Goal: Communication & Community: Connect with others

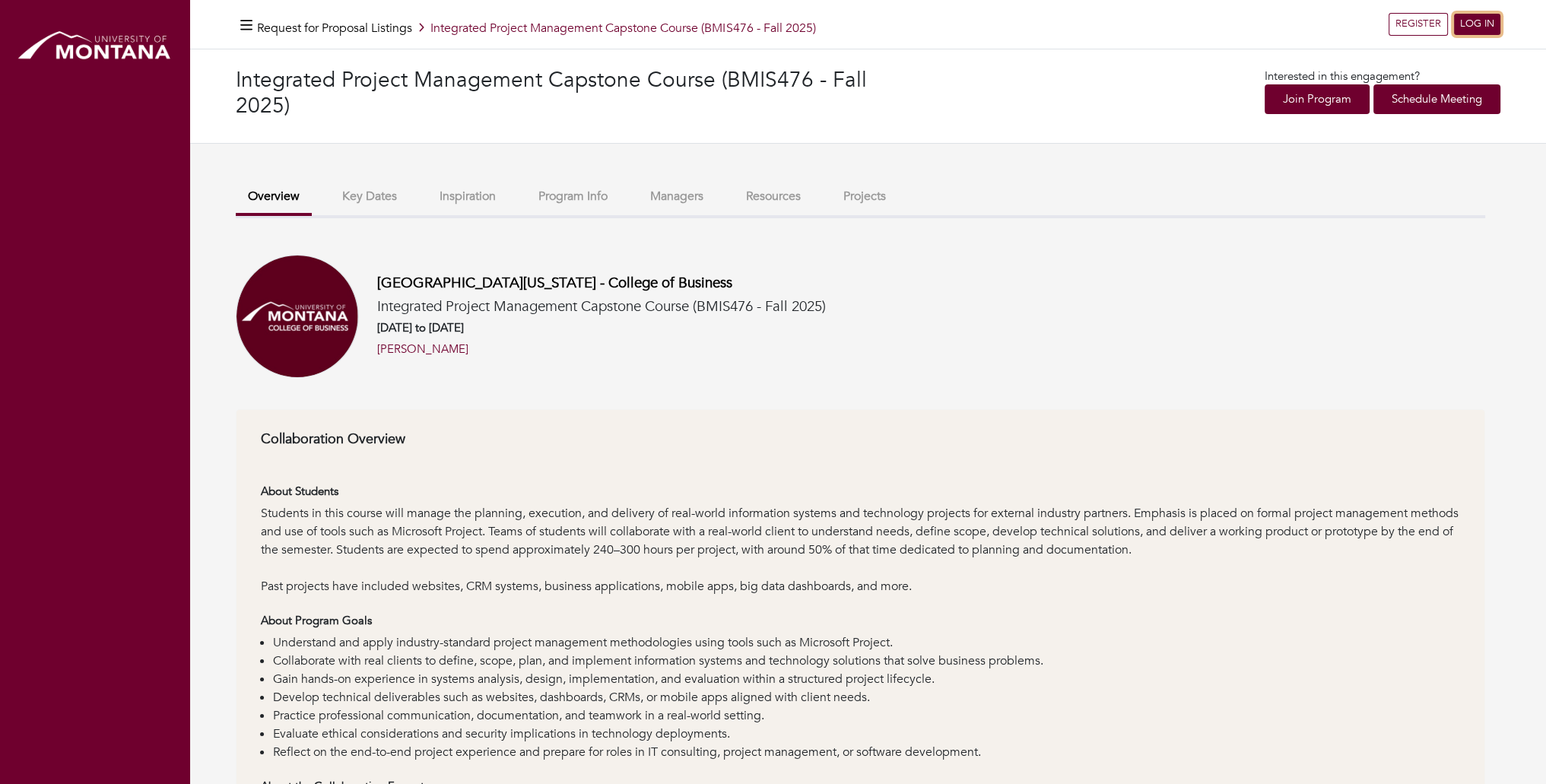
click at [1476, 24] on link "LOG IN" at bounding box center [1477, 24] width 46 height 21
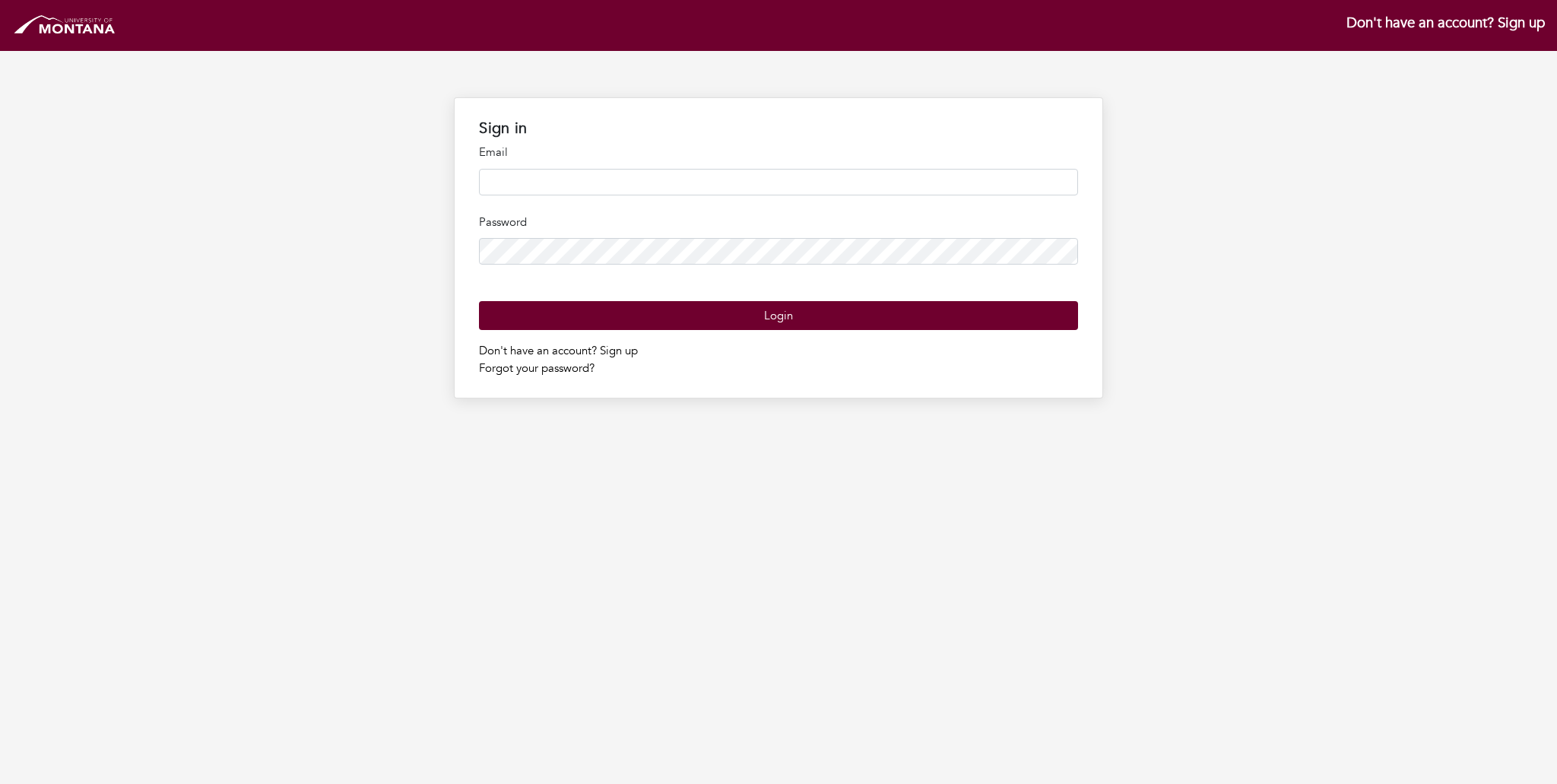
click at [550, 186] on input "email" at bounding box center [778, 182] width 598 height 27
type input "**********"
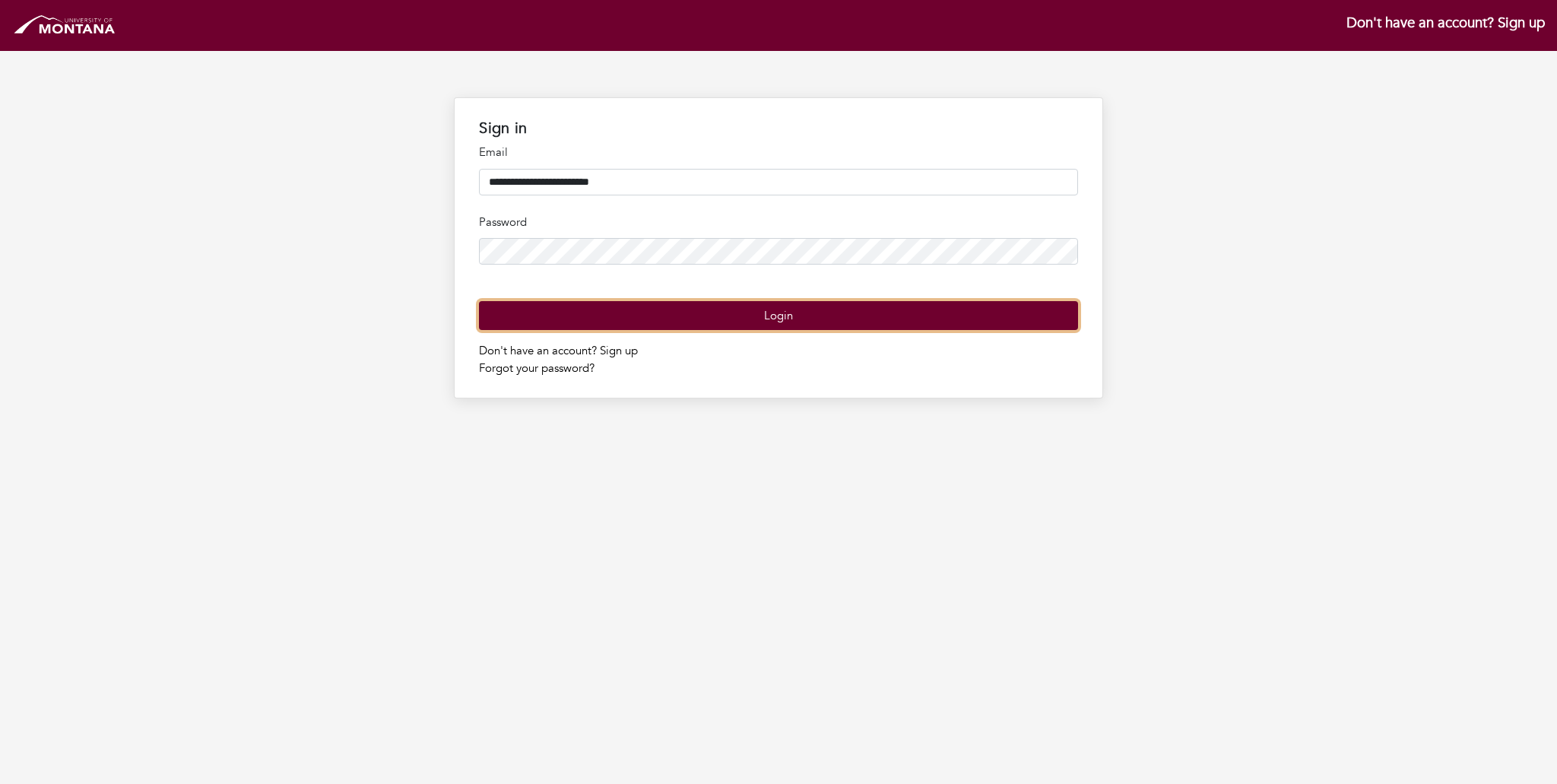
click at [610, 331] on button "Login" at bounding box center [778, 315] width 598 height 29
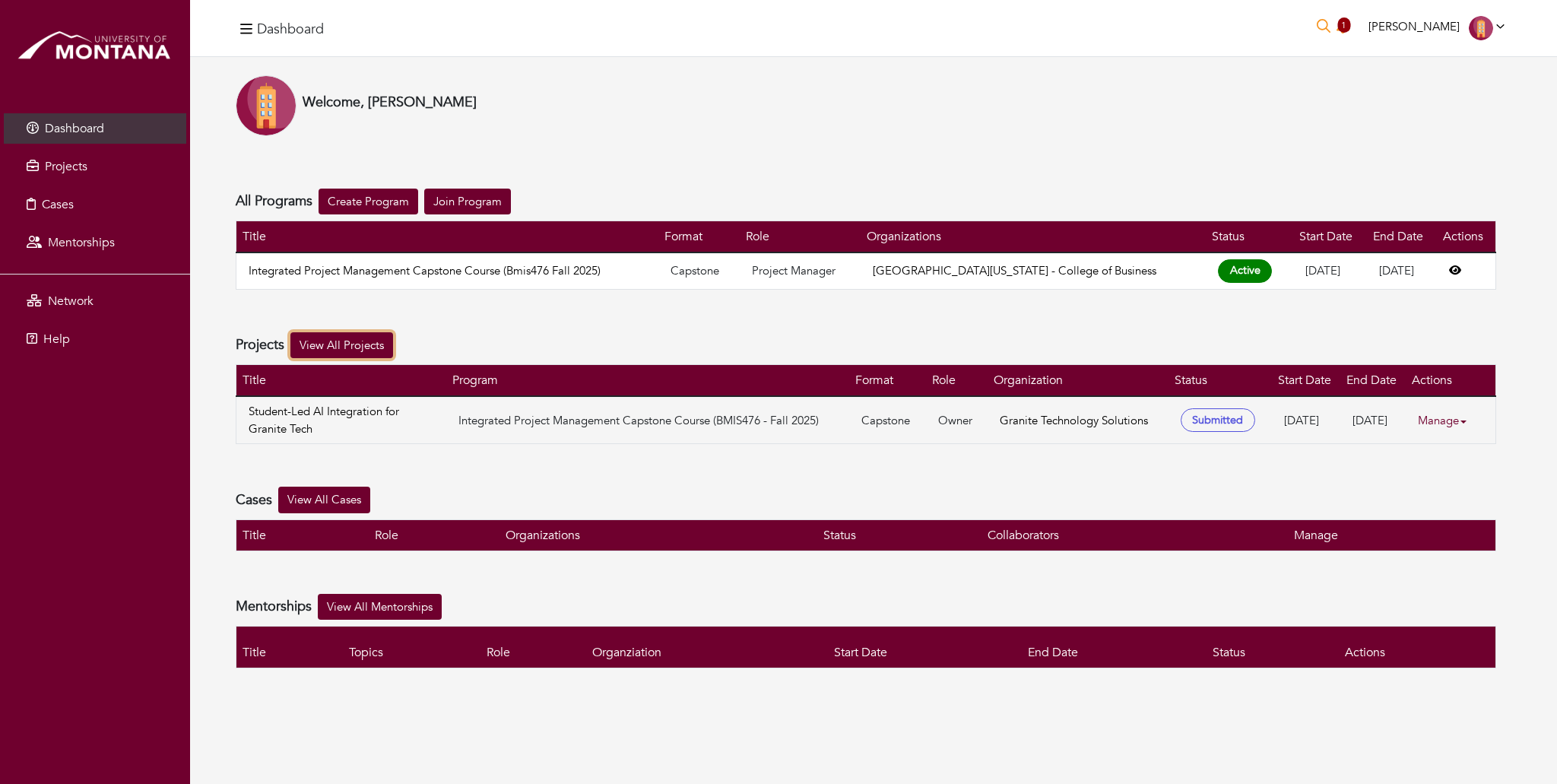
click at [340, 342] on link "View All Projects" at bounding box center [341, 345] width 102 height 27
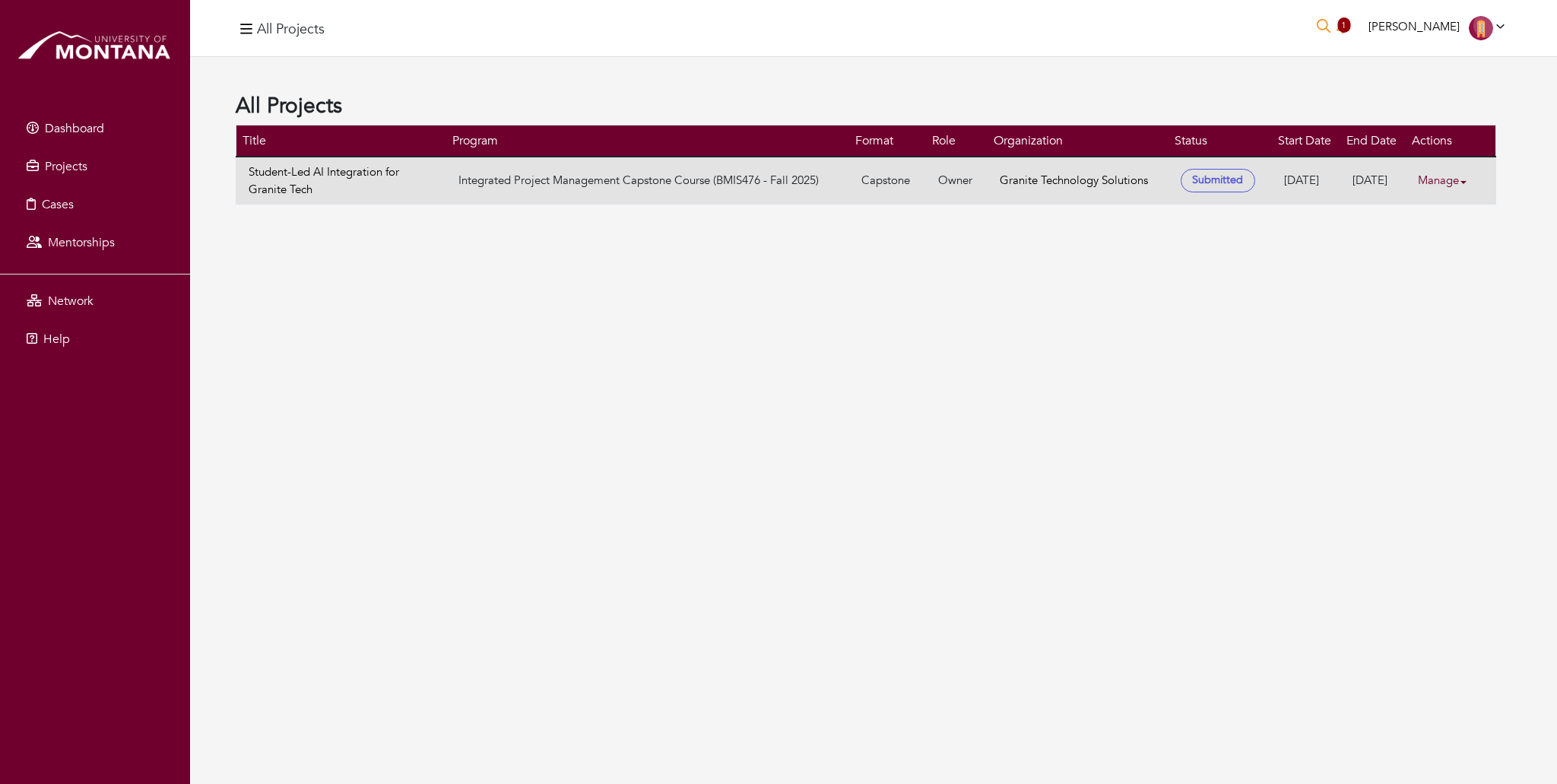
click at [1451, 173] on link "Manage" at bounding box center [1448, 180] width 61 height 29
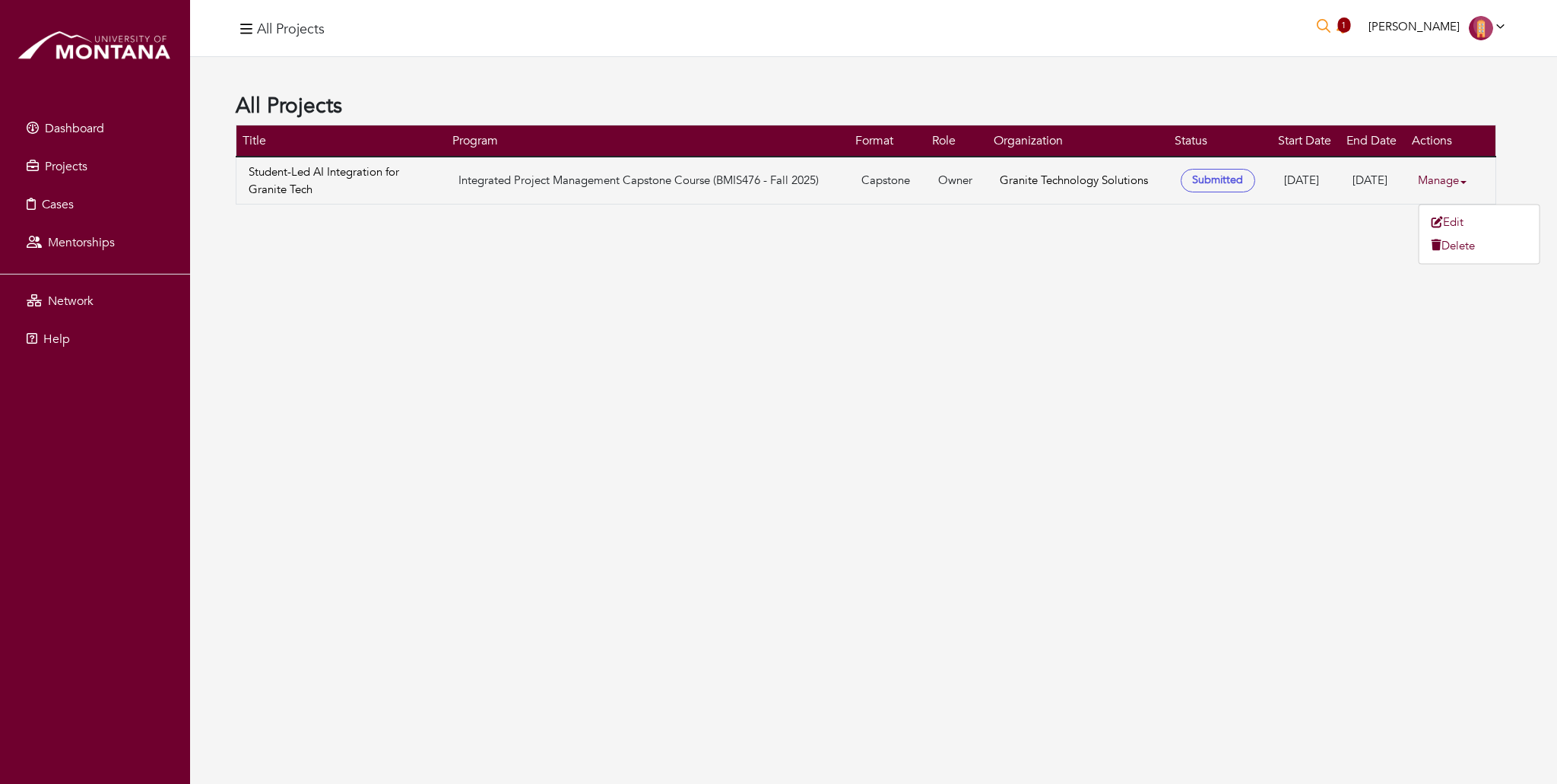
click at [1286, 339] on div "All Projects 1 Jessica Scholkowfsky Jessica Scholkowfsky My profile My organiza…" at bounding box center [874, 392] width 1367 height 784
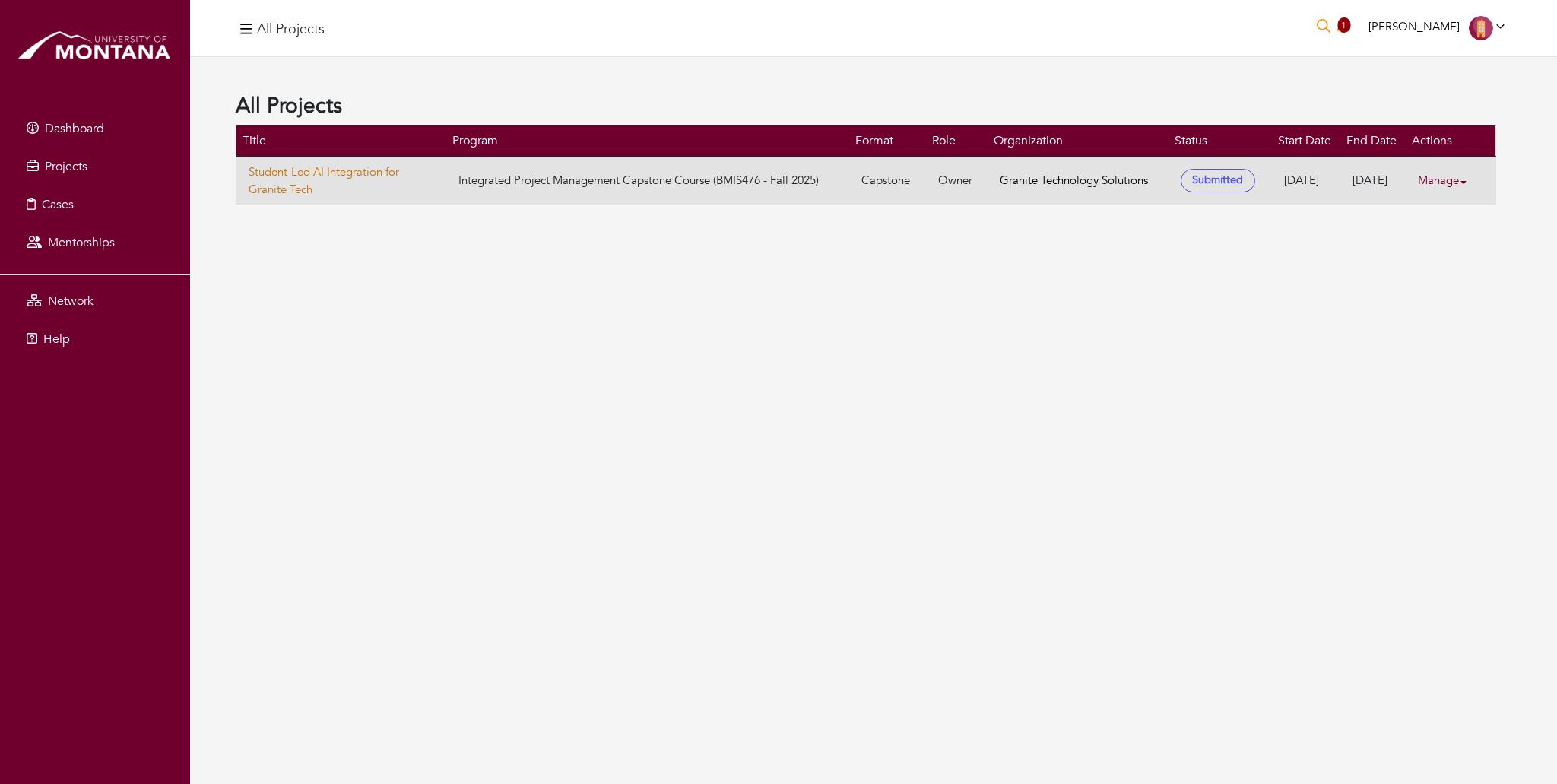
click at [310, 167] on link "Student-Led AI Integration for Granite Tech" at bounding box center [341, 180] width 185 height 34
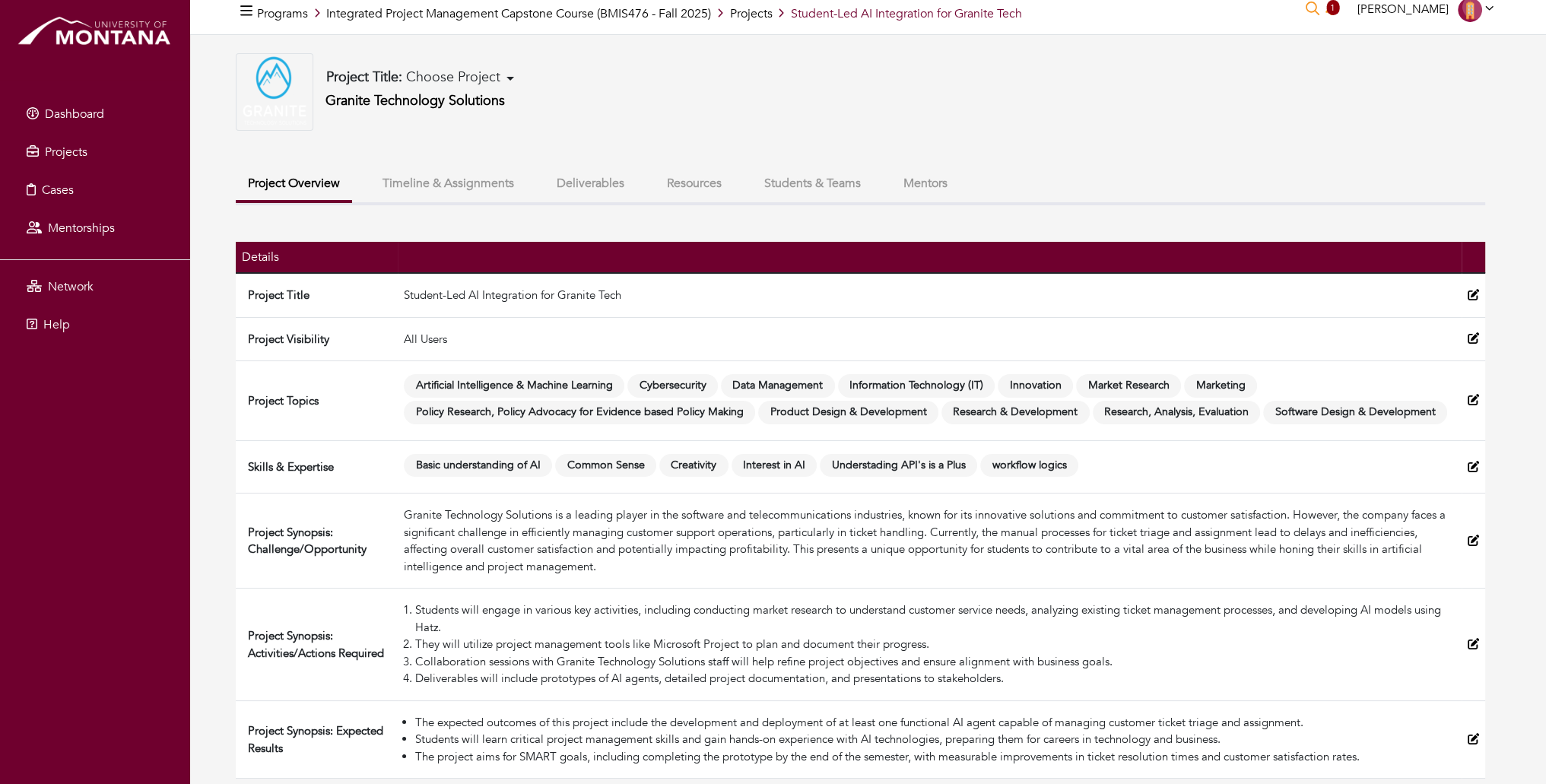
scroll to position [18, 0]
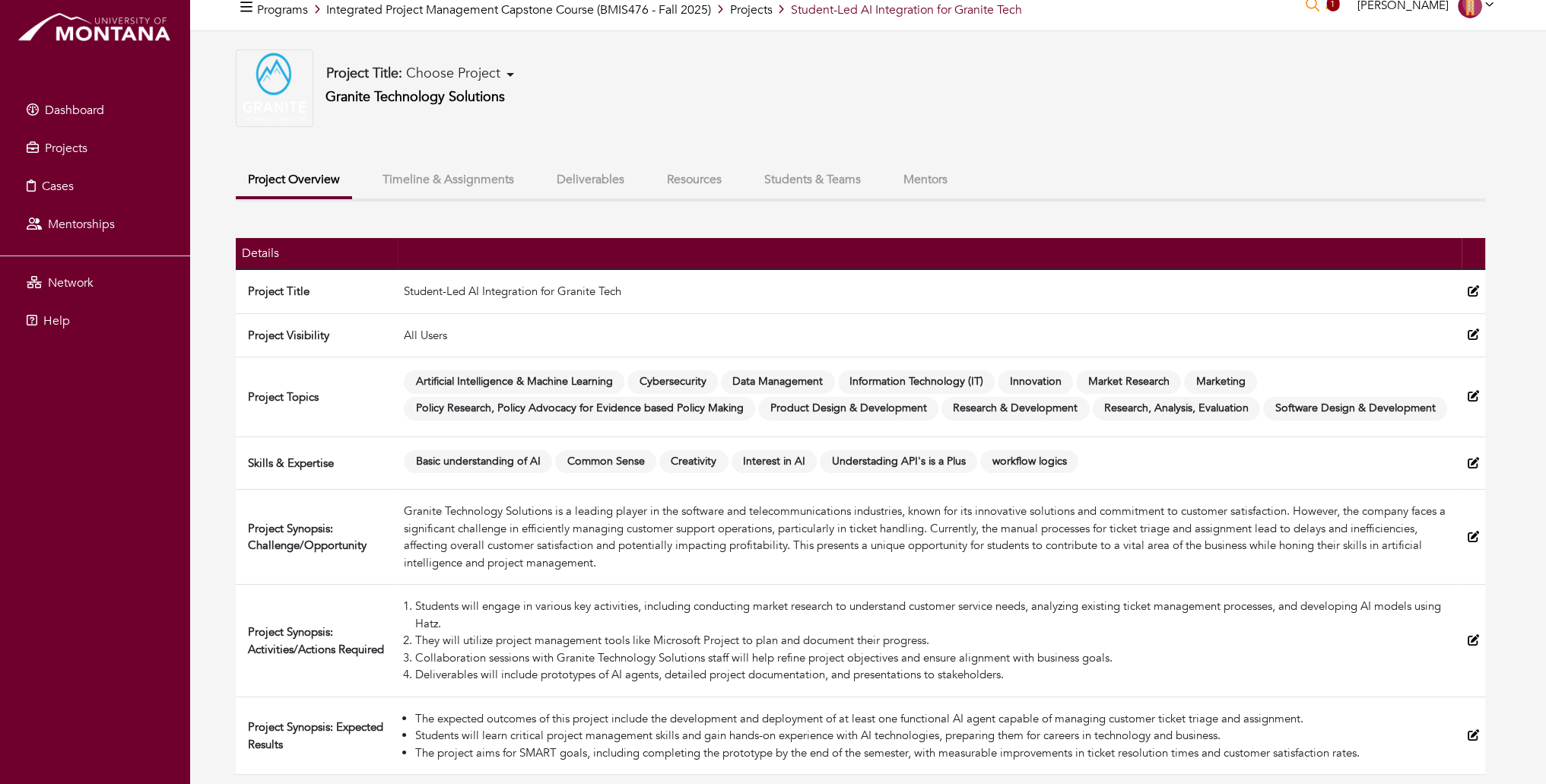
click at [462, 168] on button "Timeline & Assignments" at bounding box center [449, 180] width 156 height 32
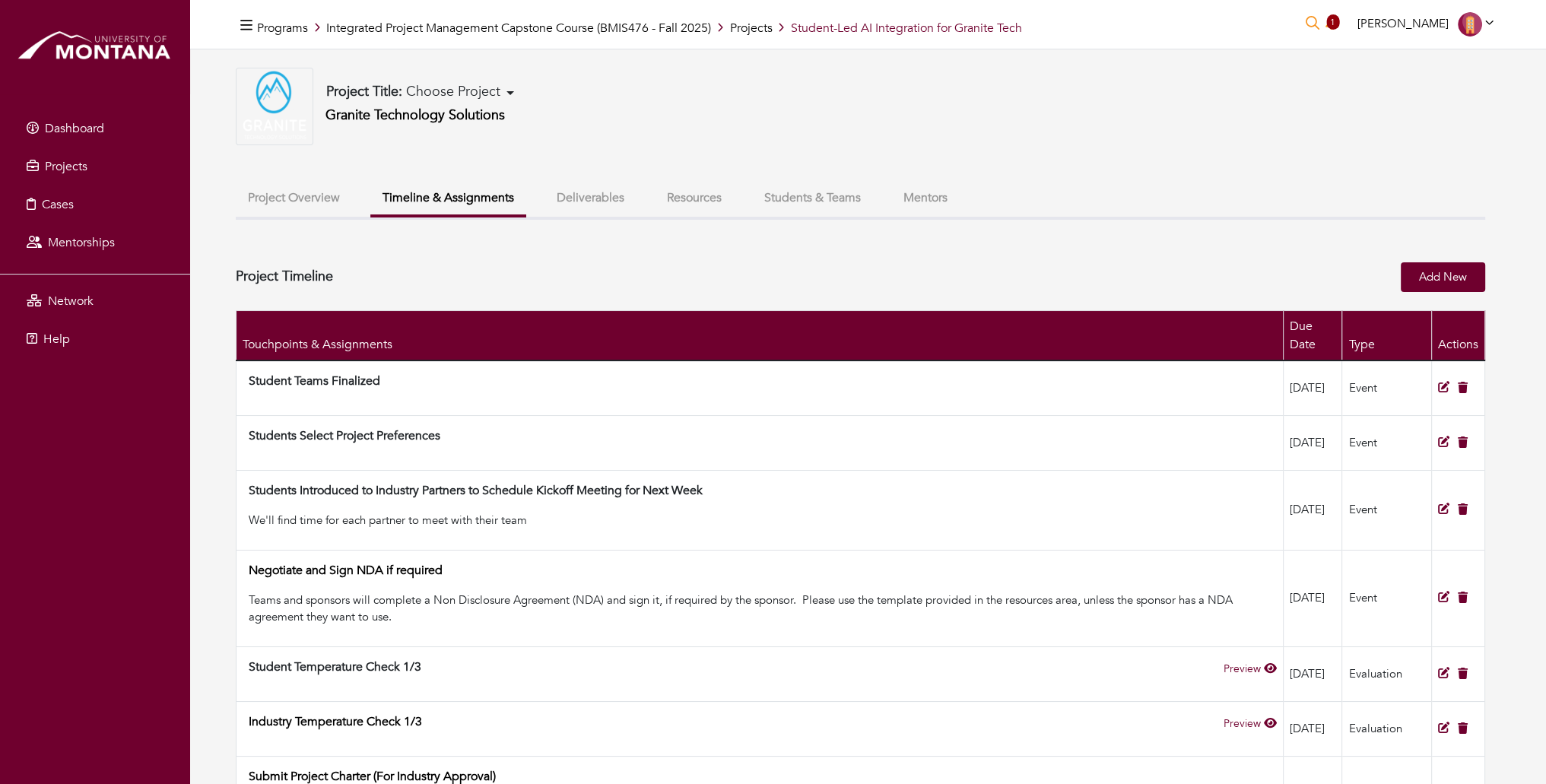
click at [584, 194] on button "Deliverables" at bounding box center [590, 198] width 92 height 32
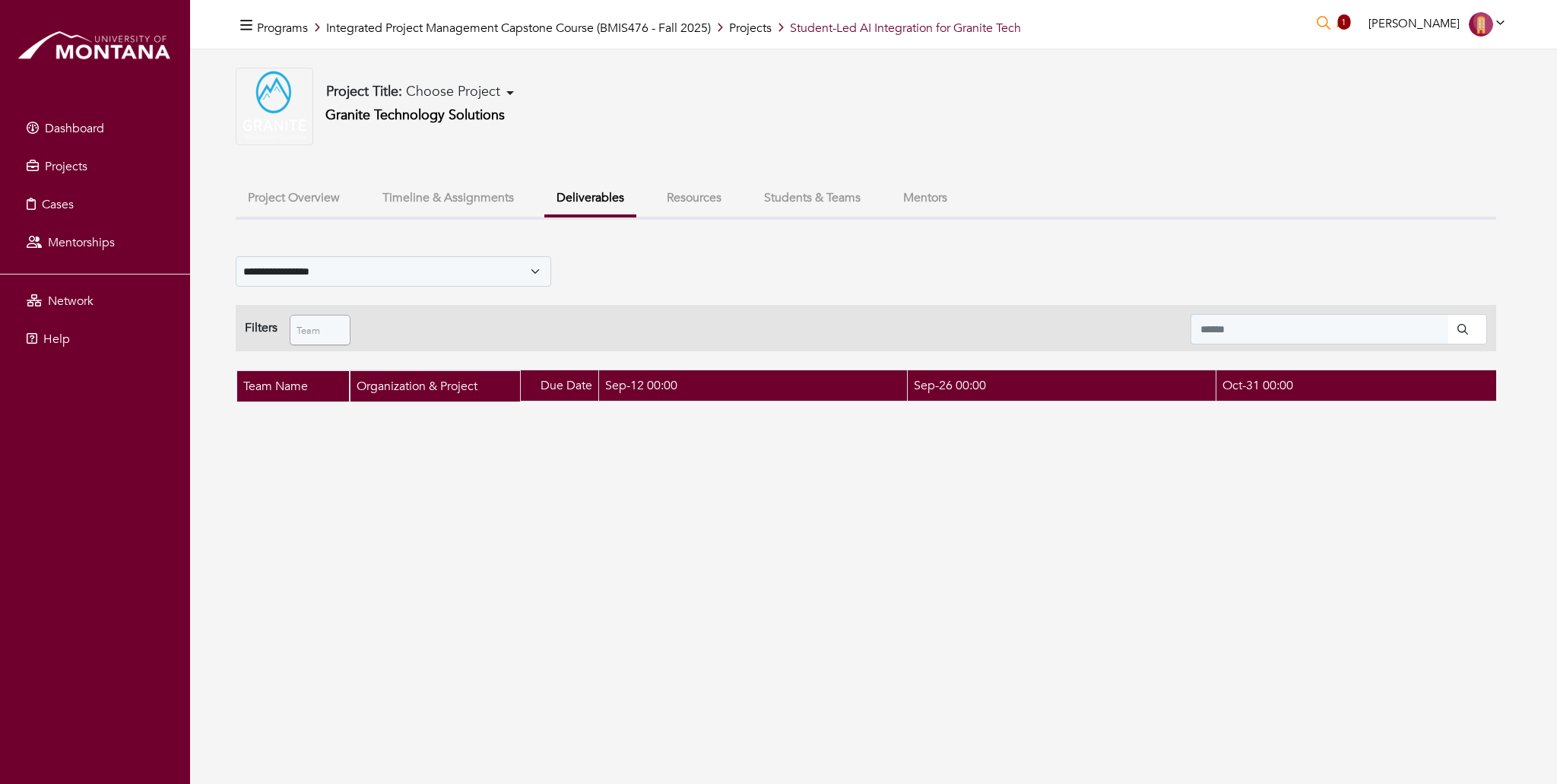
click at [703, 194] on button "Resources" at bounding box center [693, 198] width 79 height 32
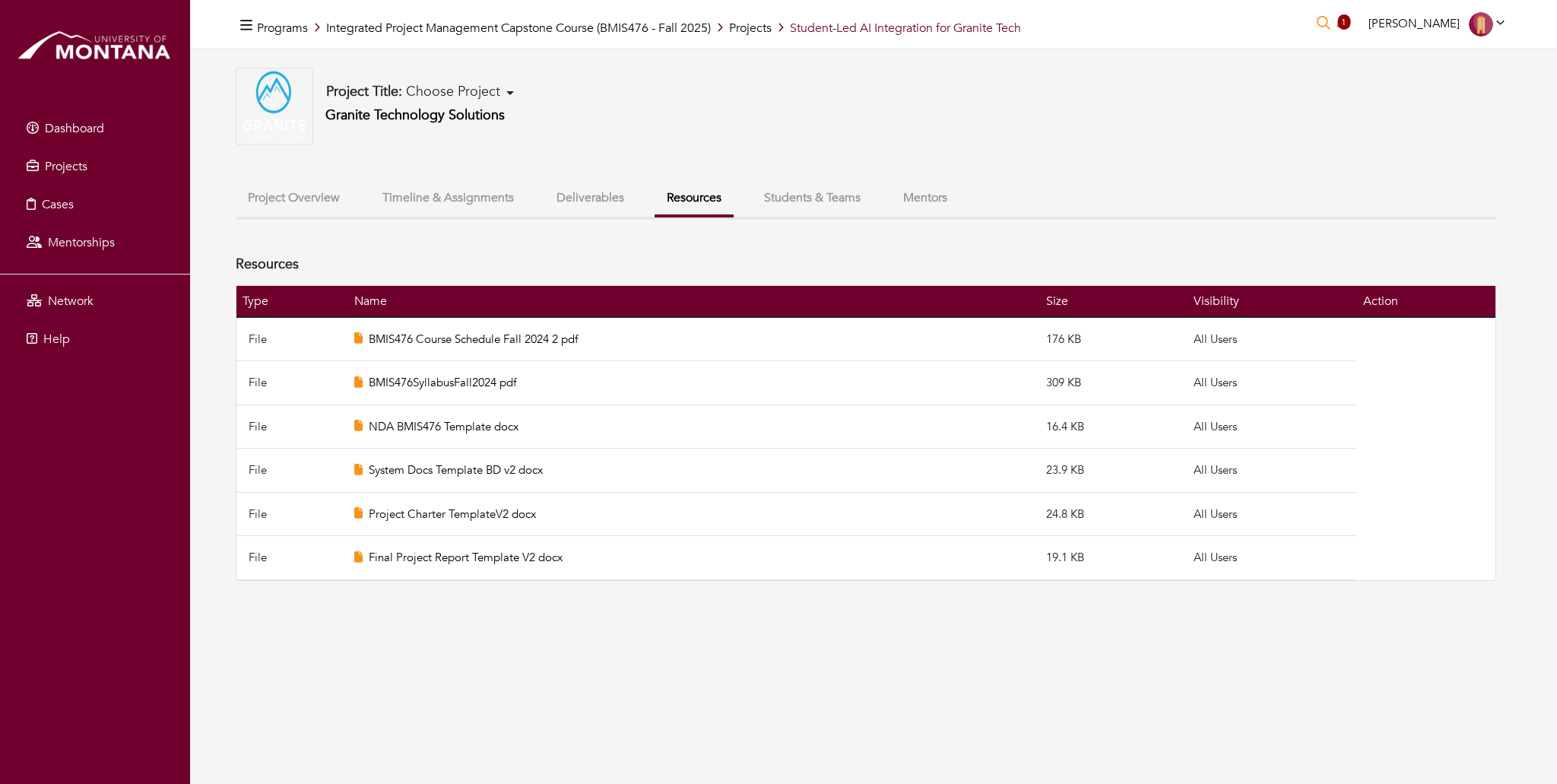
click at [823, 190] on button "Students & Teams" at bounding box center [812, 198] width 121 height 32
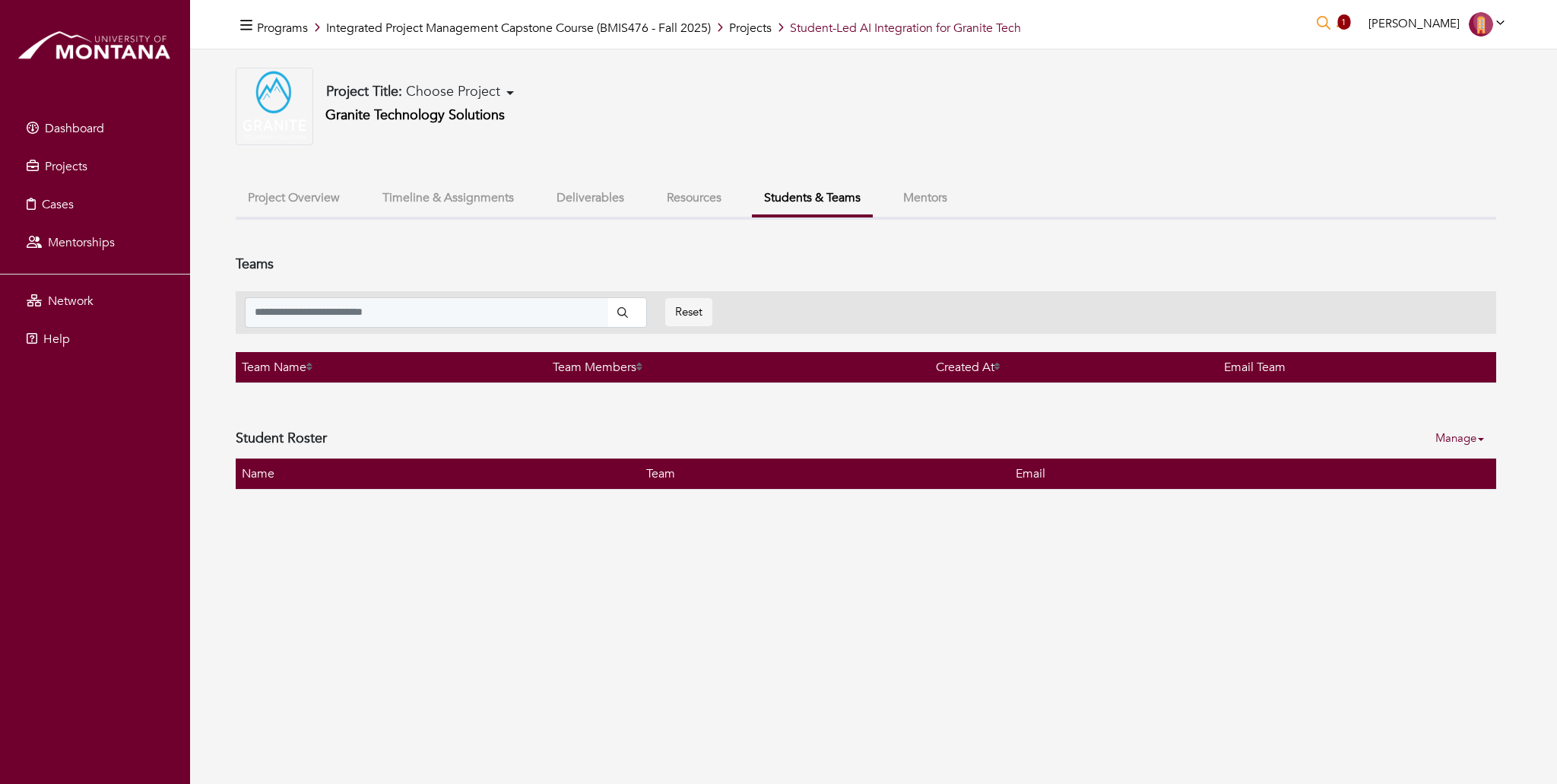
click at [918, 192] on button "Mentors" at bounding box center [925, 198] width 68 height 32
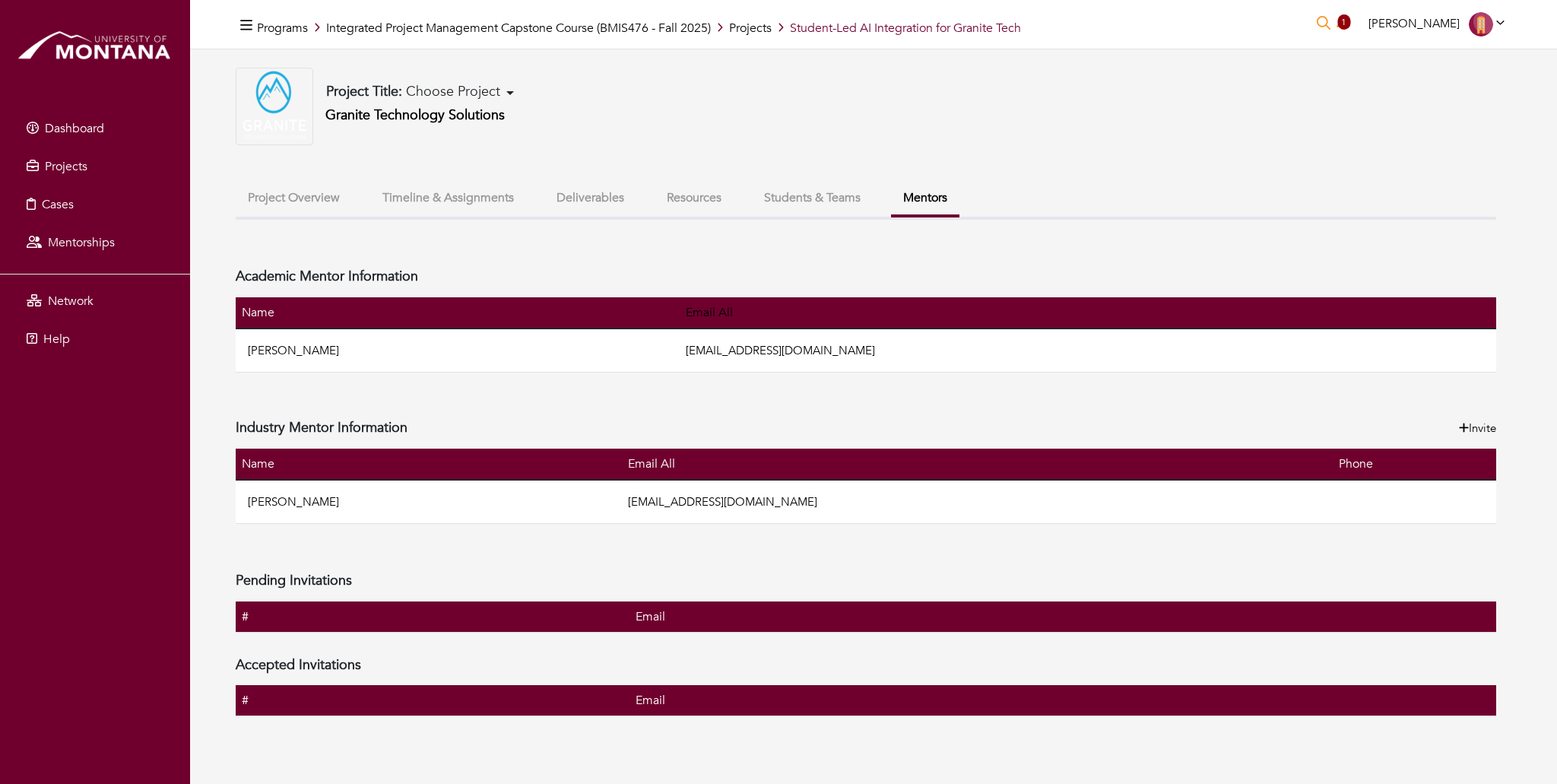
click at [306, 194] on button "Project Overview" at bounding box center [293, 198] width 116 height 32
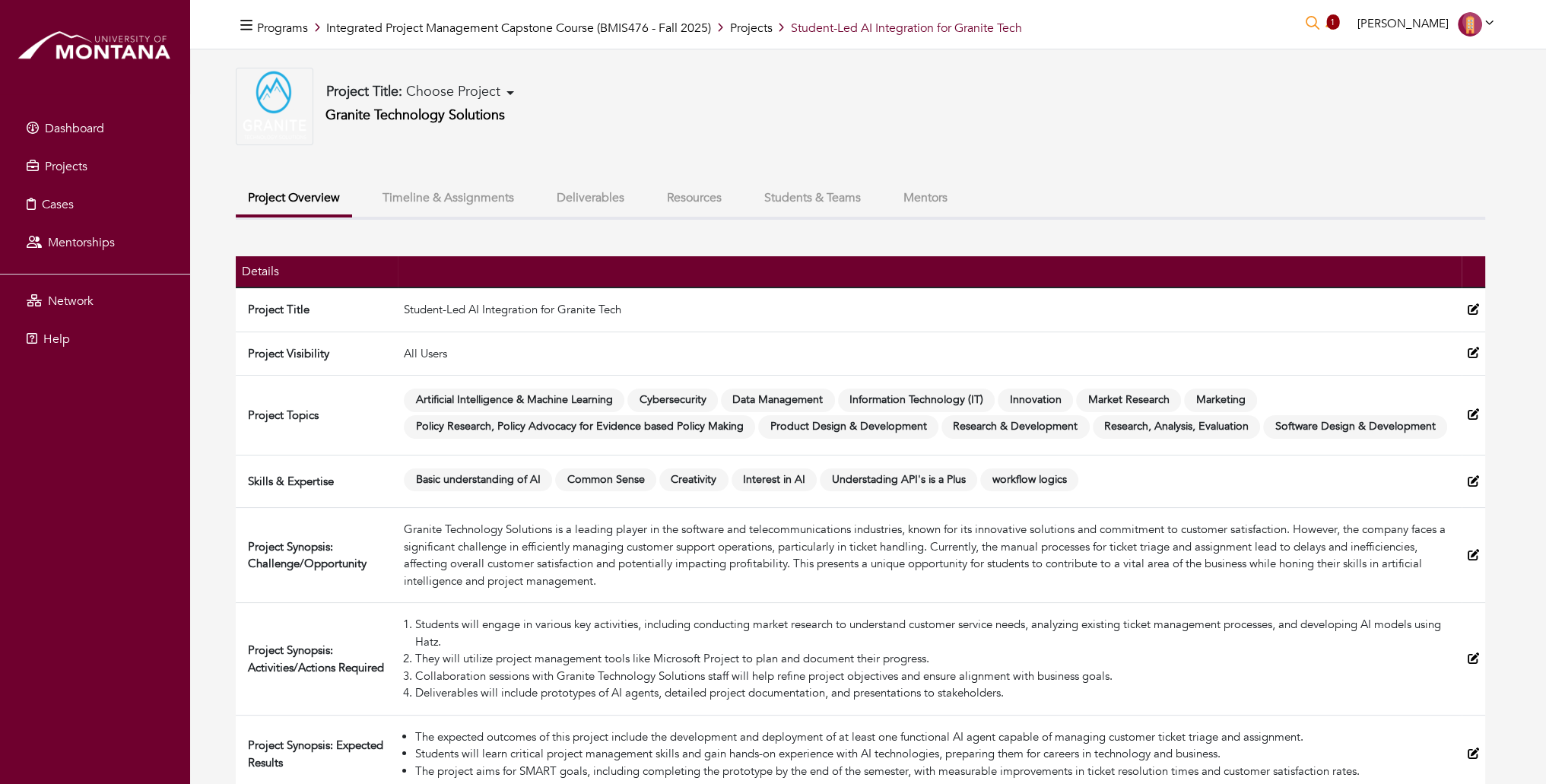
click at [939, 194] on button "Mentors" at bounding box center [925, 198] width 68 height 32
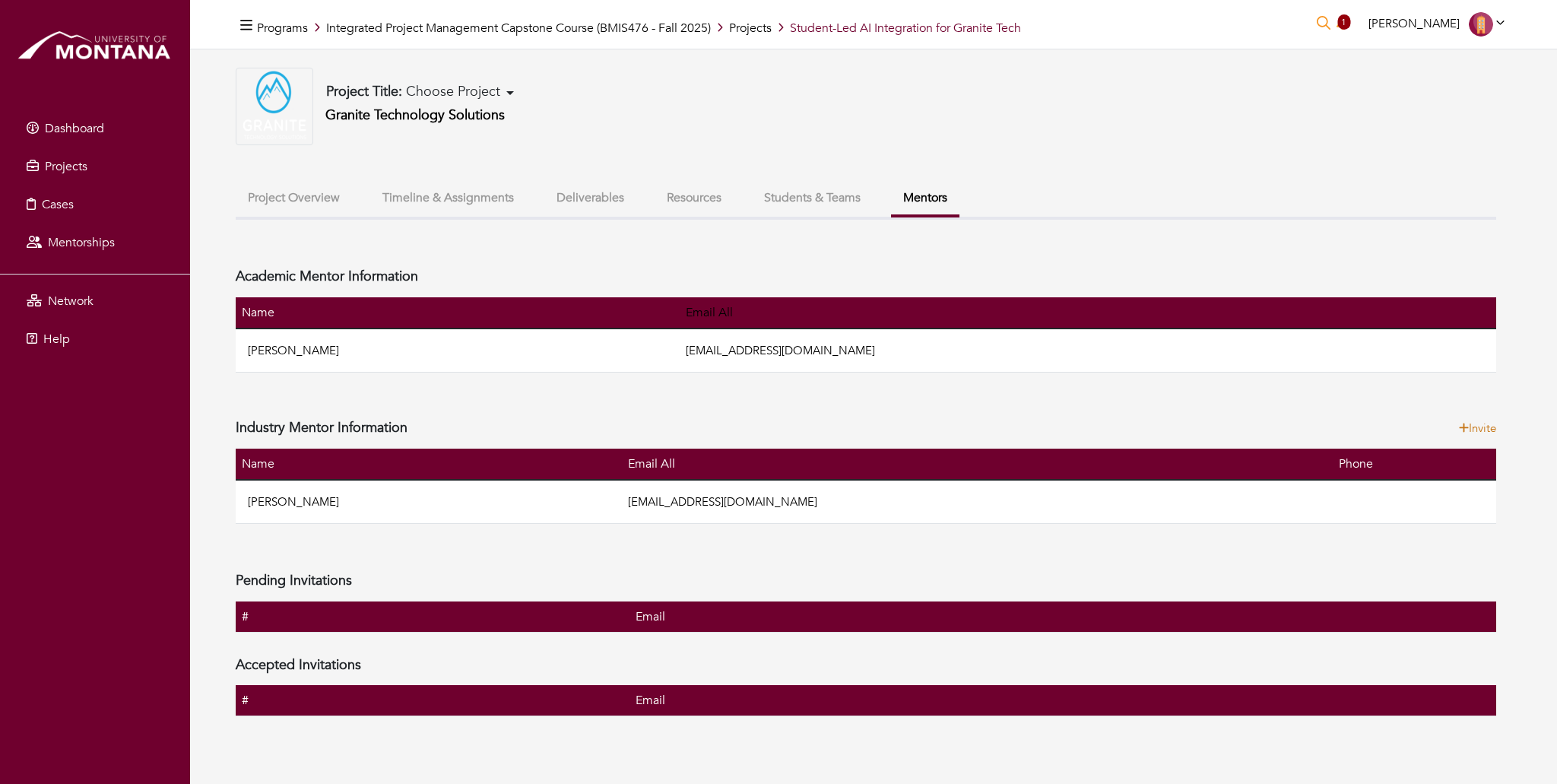
click at [1471, 420] on link "Invite" at bounding box center [1477, 428] width 37 height 18
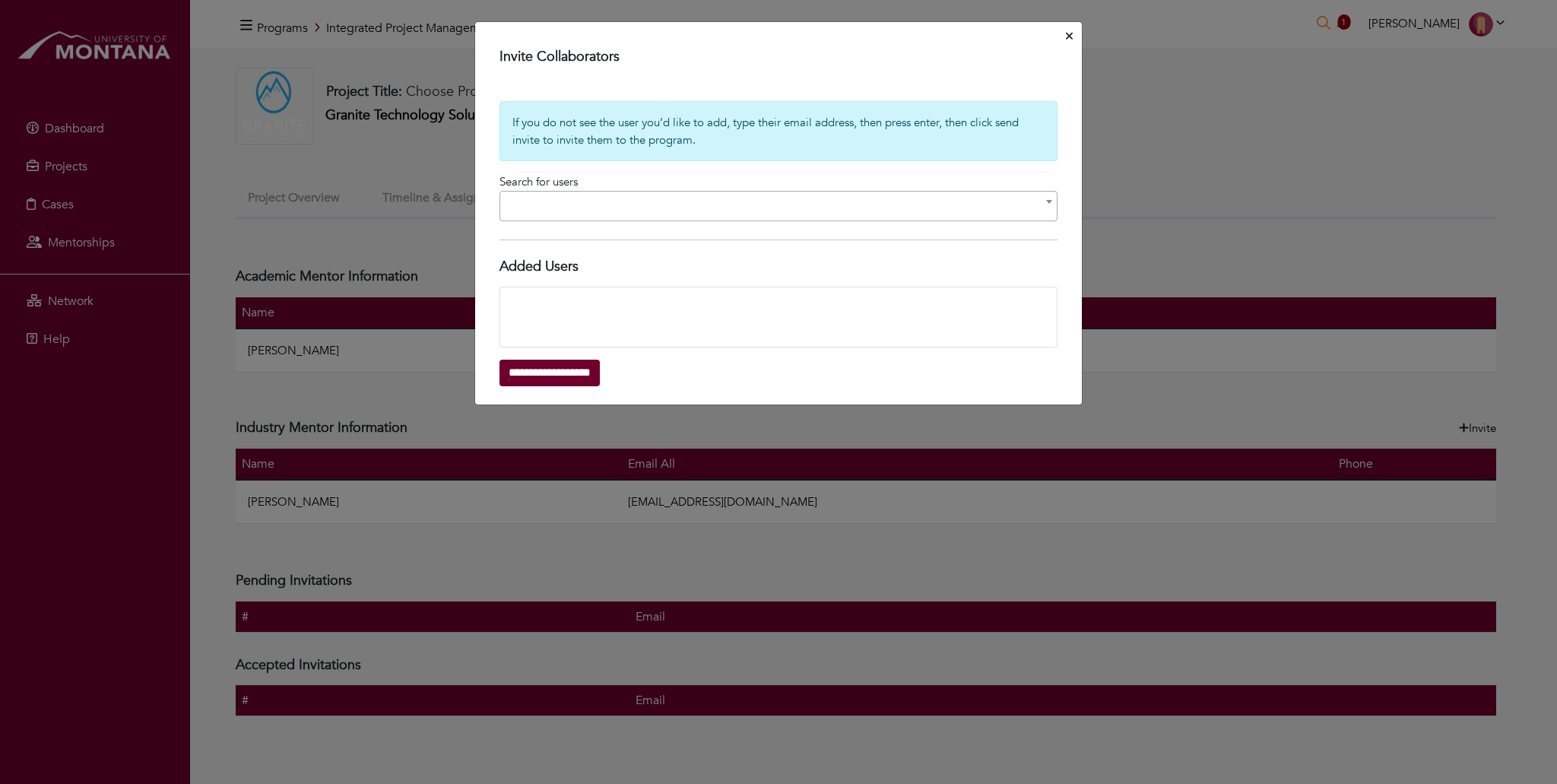
click at [557, 206] on span at bounding box center [778, 206] width 558 height 30
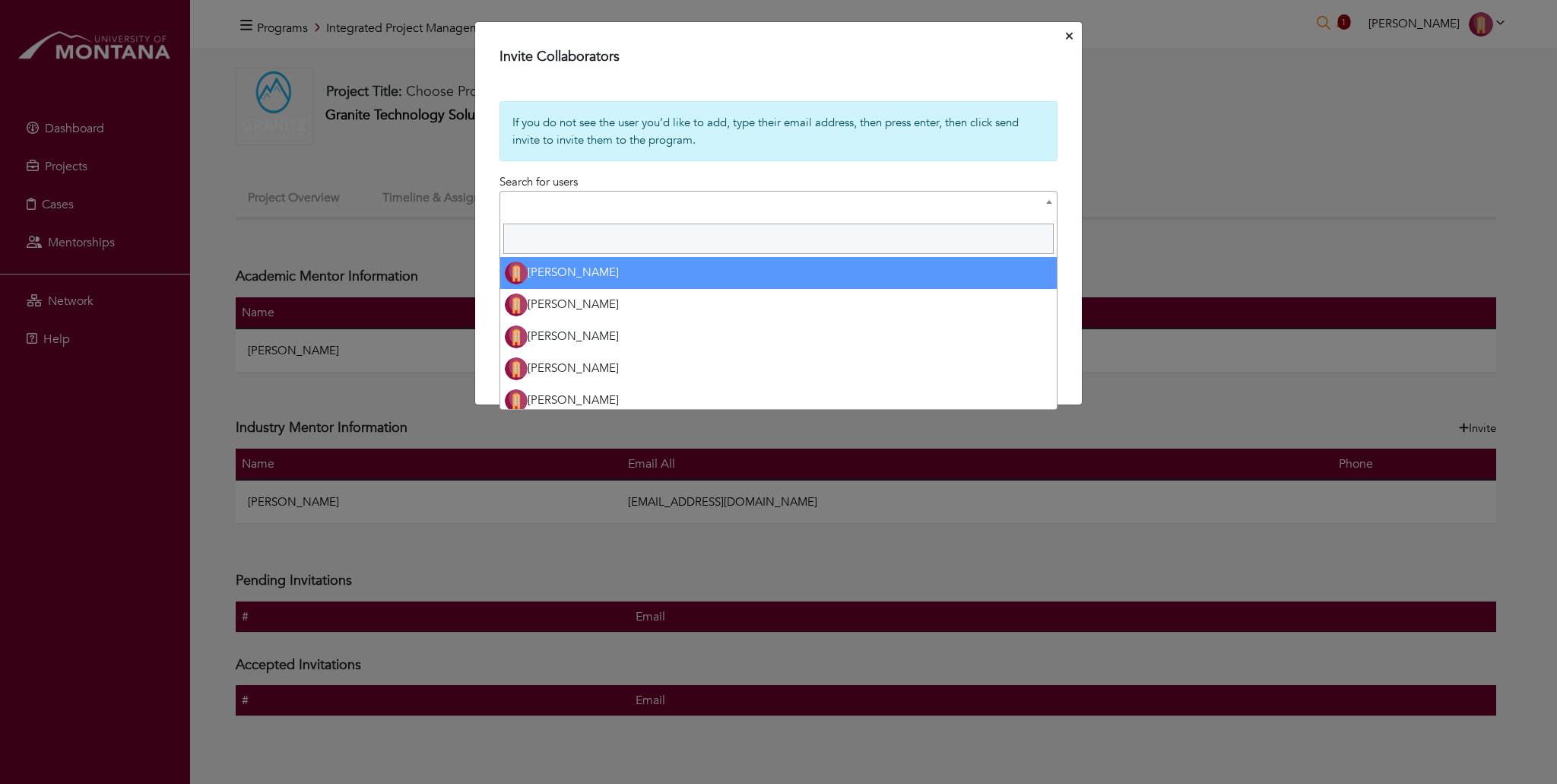
click at [605, 174] on form "**********" at bounding box center [778, 243] width 558 height 285
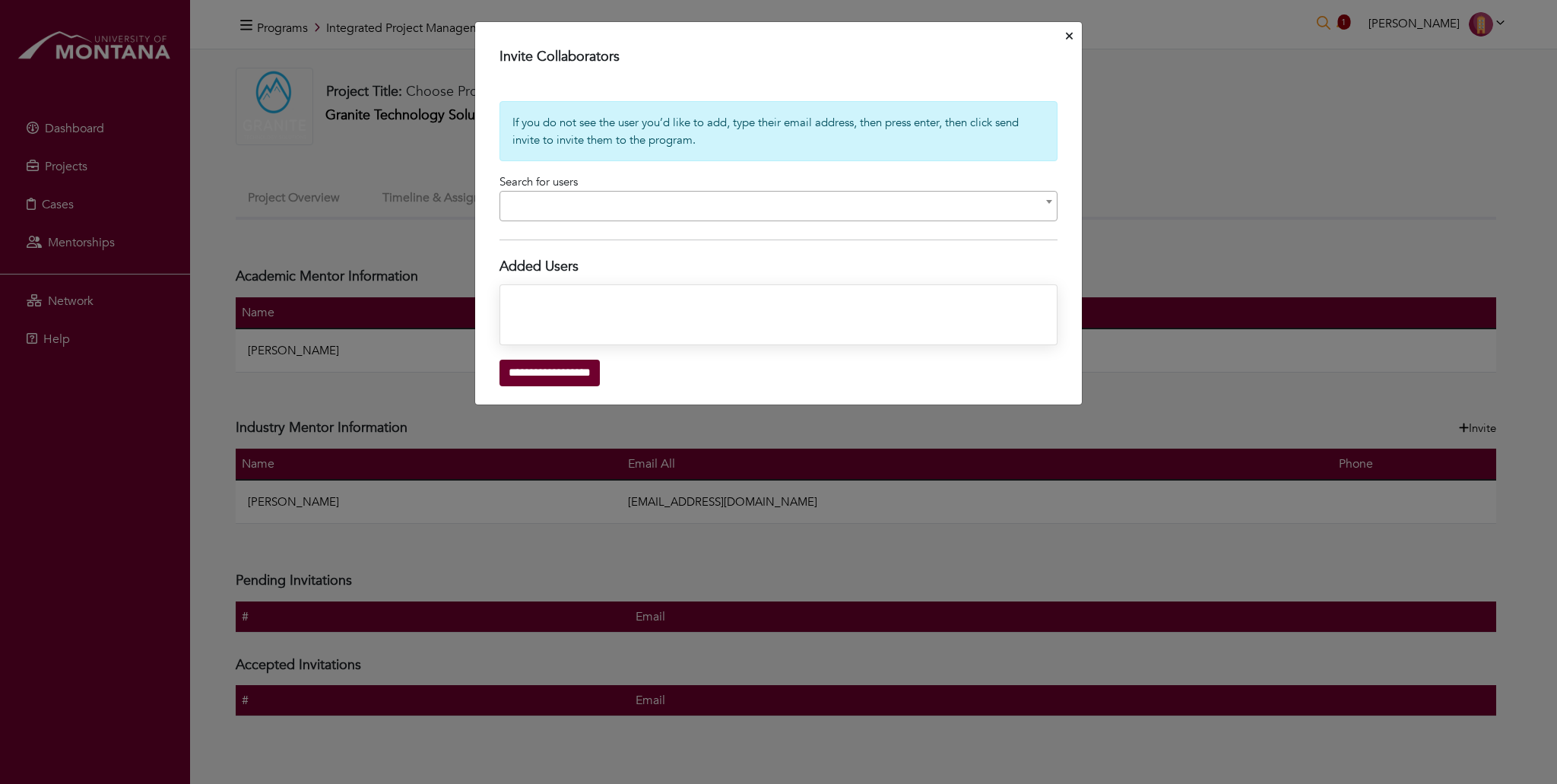
click at [564, 299] on div at bounding box center [778, 314] width 550 height 53
click at [544, 208] on span at bounding box center [778, 206] width 558 height 30
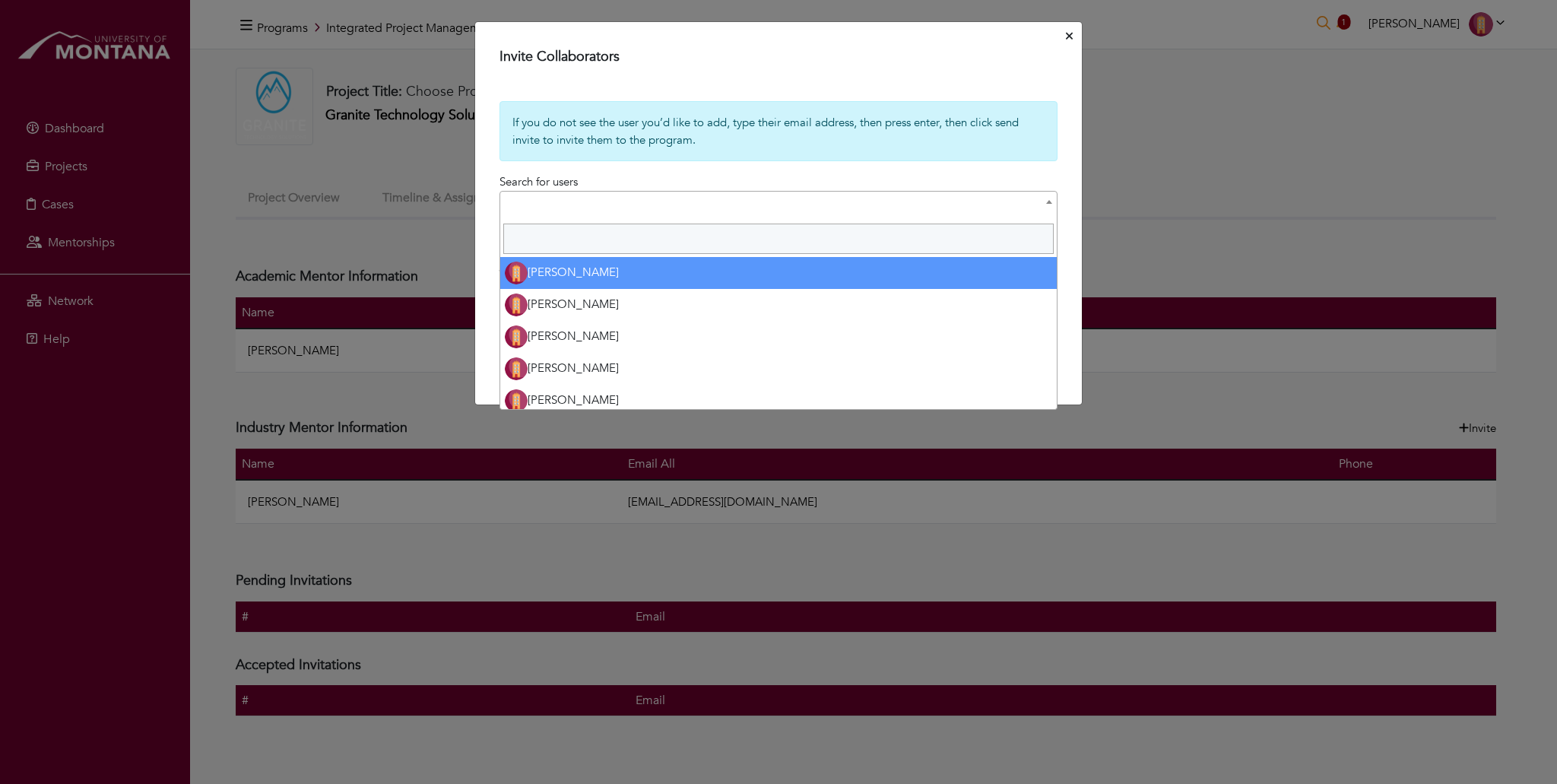
select select
click at [641, 175] on form "**********" at bounding box center [778, 243] width 558 height 285
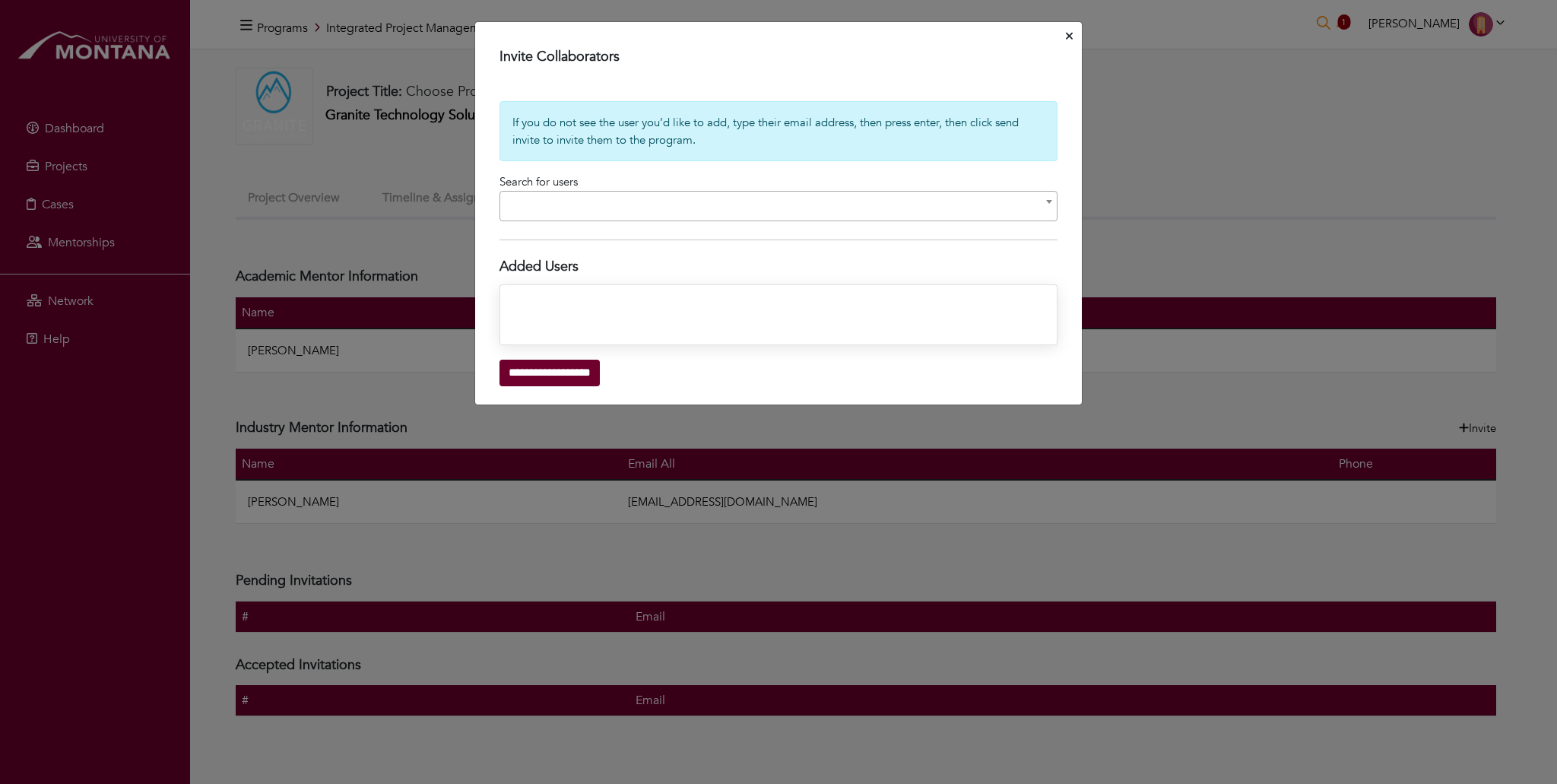
click at [533, 298] on div at bounding box center [778, 314] width 550 height 53
click at [529, 303] on div at bounding box center [778, 314] width 550 height 53
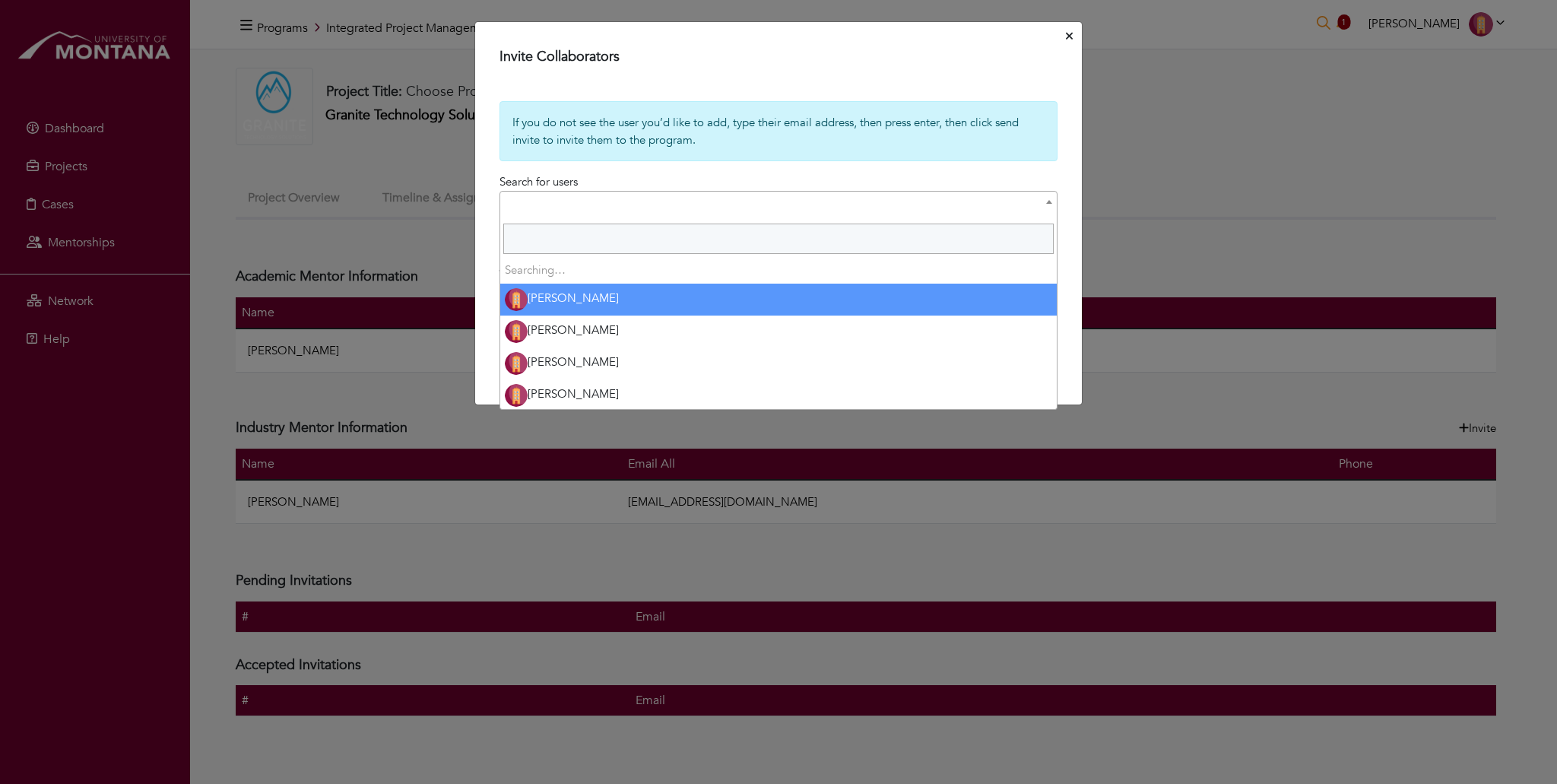
click at [534, 206] on span at bounding box center [778, 206] width 558 height 30
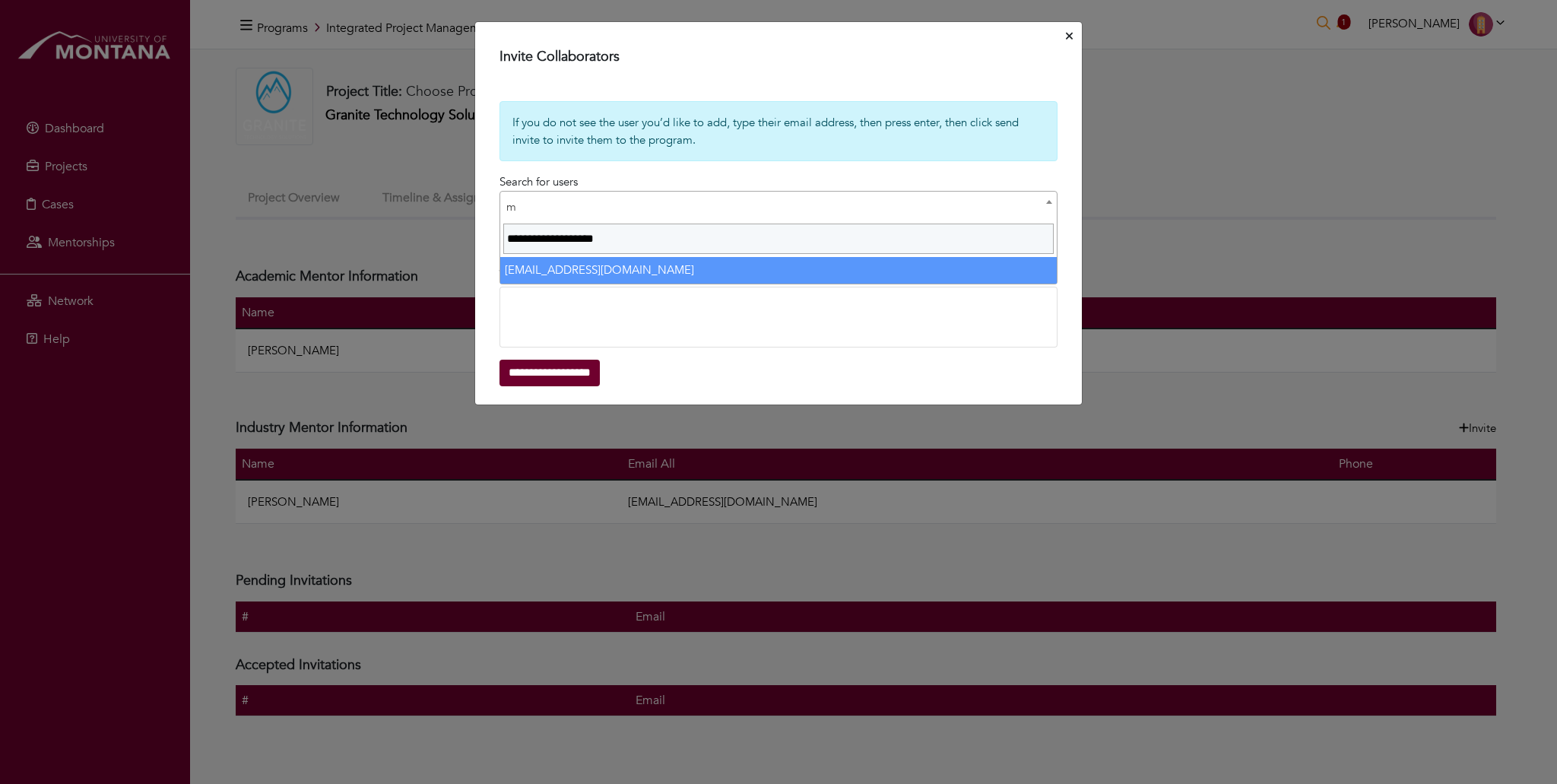
type input "**********"
select select
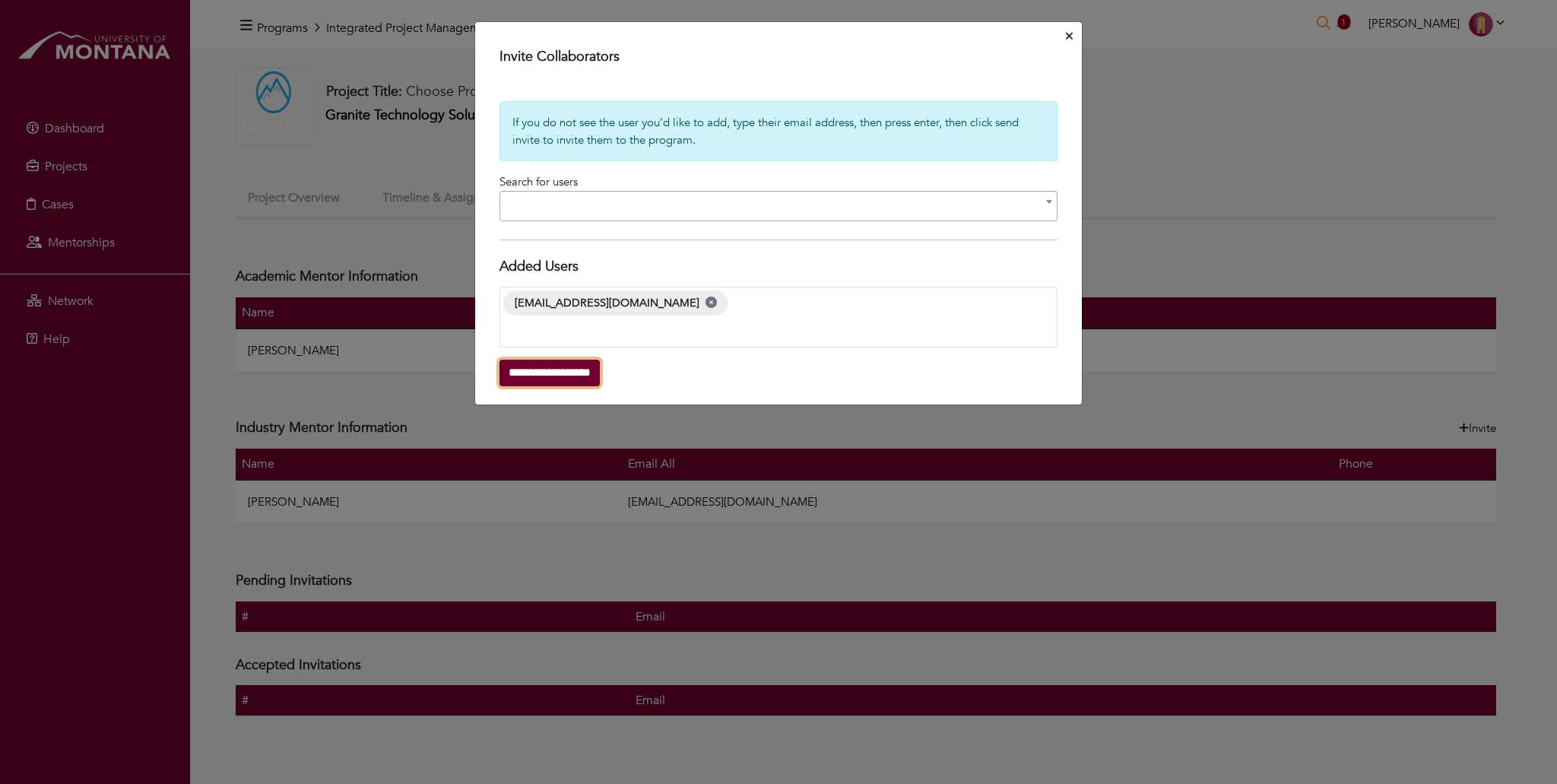
click at [544, 371] on input "**********" at bounding box center [549, 373] width 100 height 27
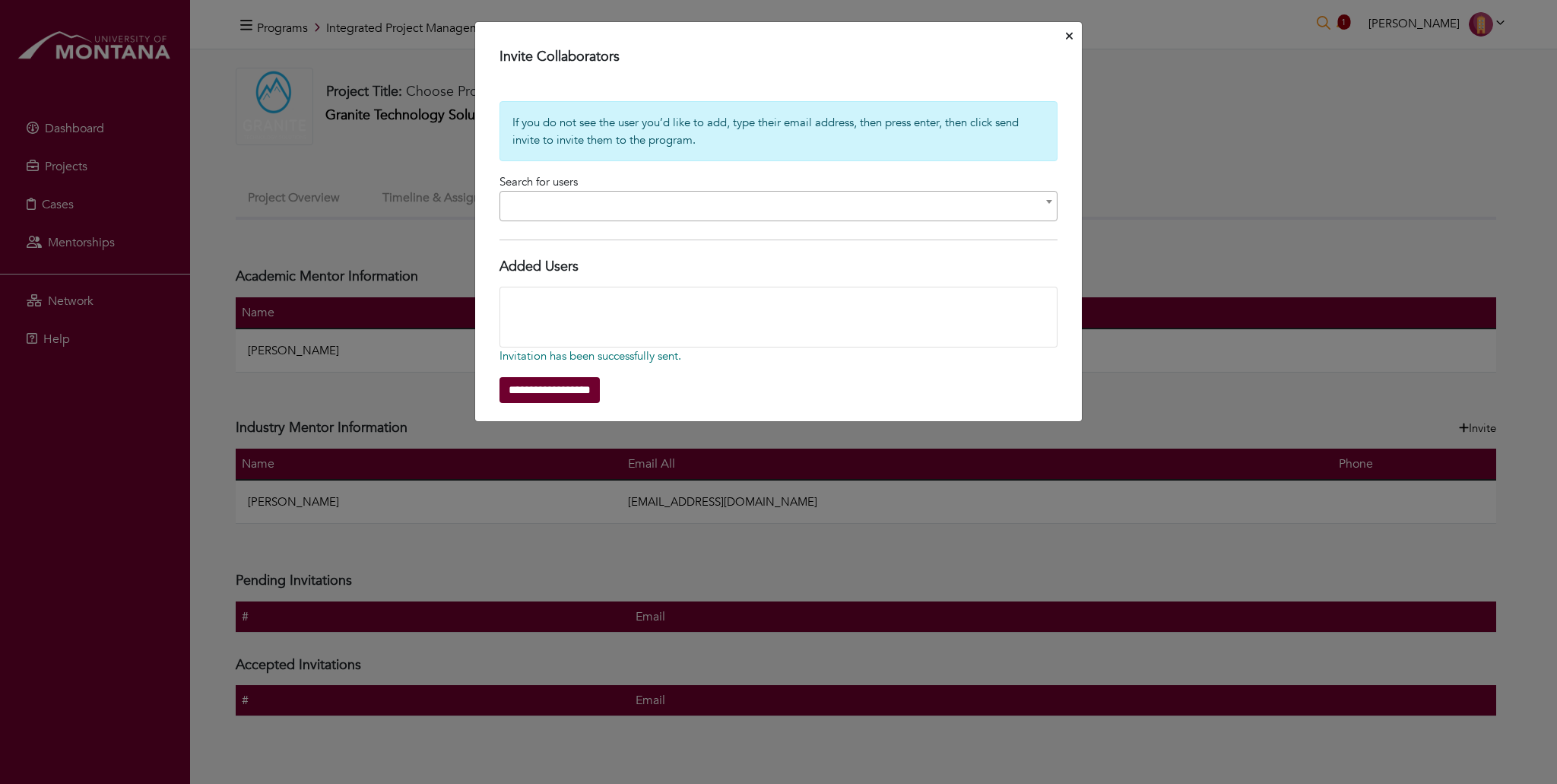
click at [1065, 40] on button "Close" at bounding box center [1069, 37] width 13 height 24
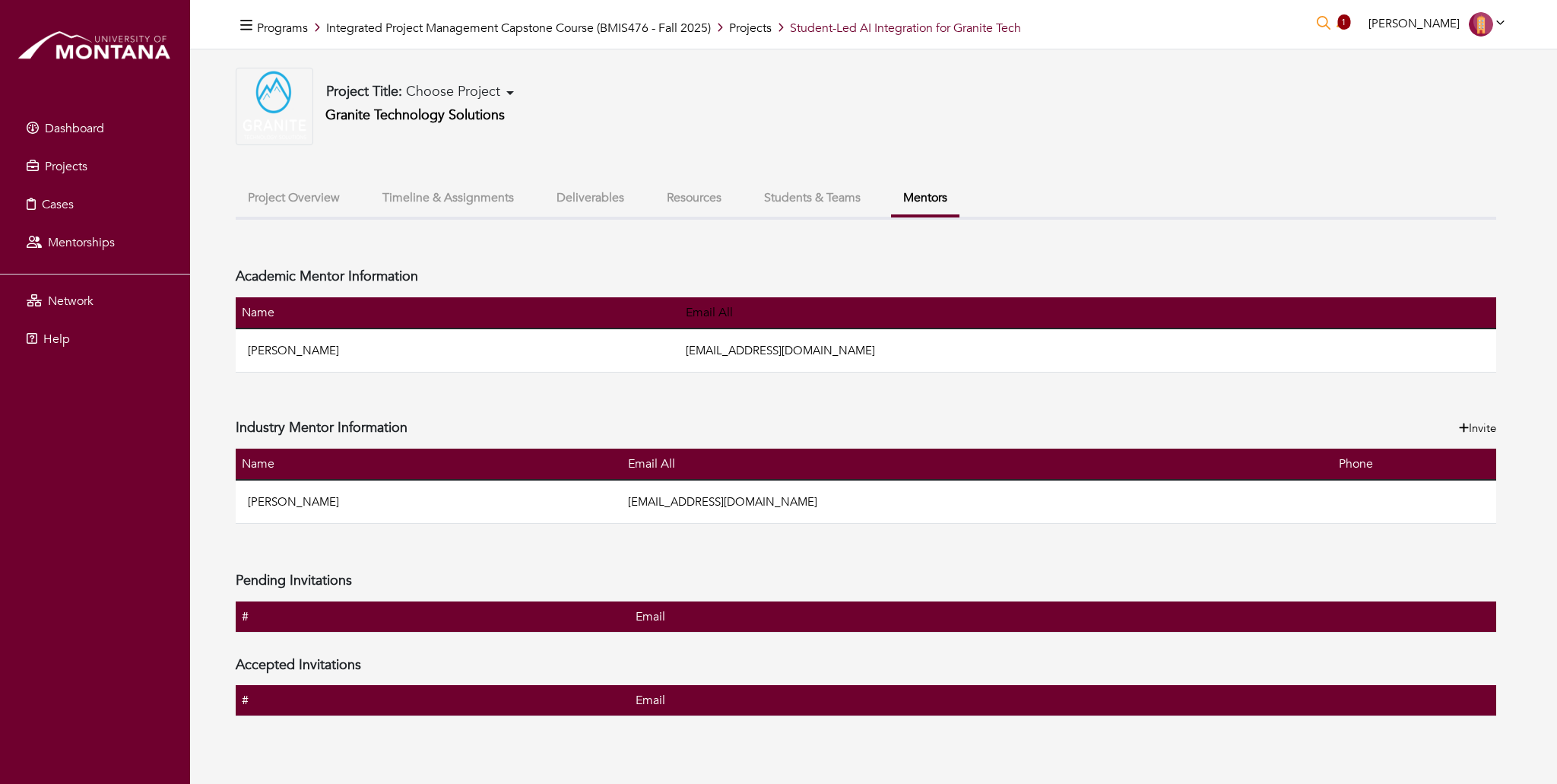
click at [286, 189] on button "Project Overview" at bounding box center [293, 198] width 116 height 32
